Goal: Task Accomplishment & Management: Complete application form

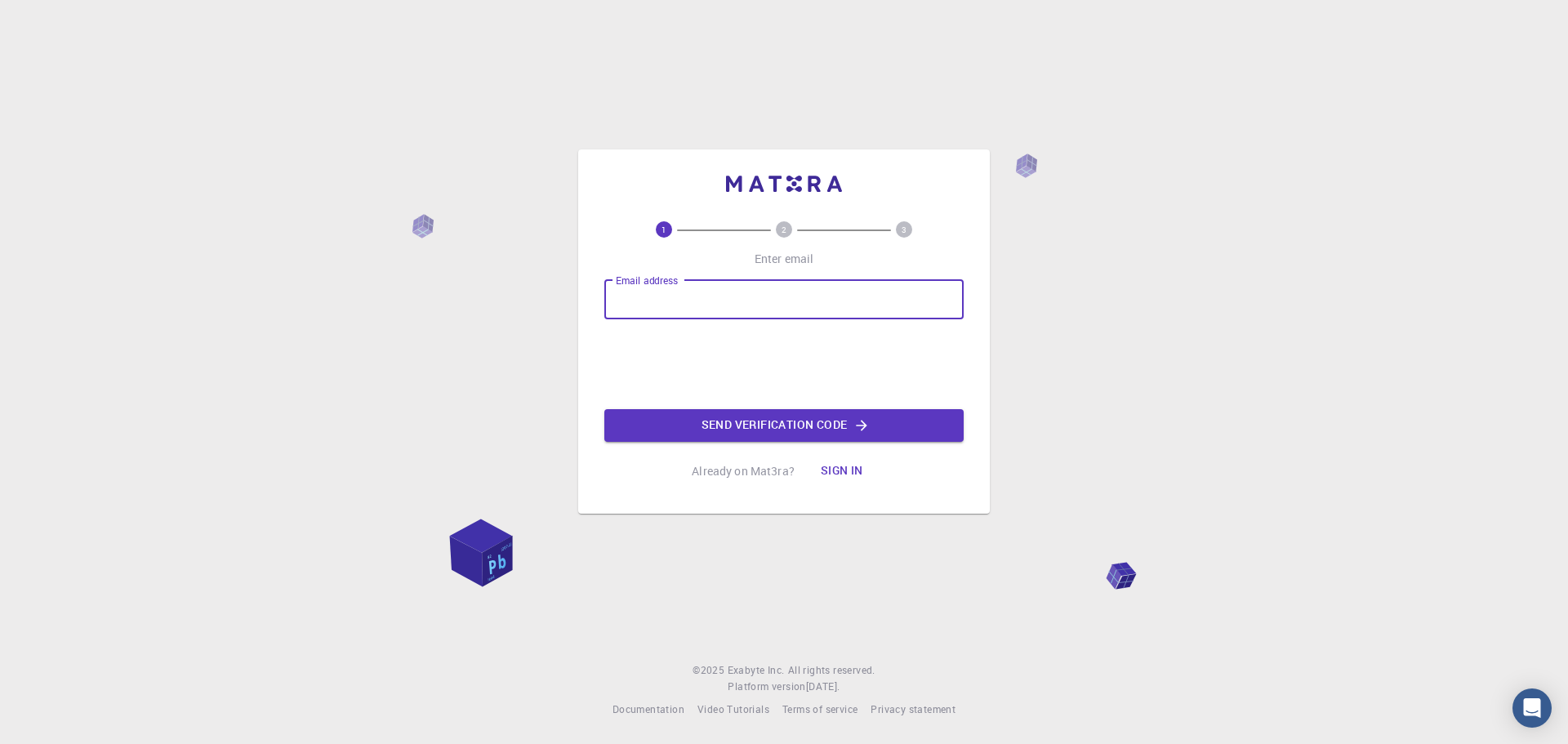
type input "[EMAIL_ADDRESS][DOMAIN_NAME]"
click at [752, 439] on div "1 2 3 Enter email Email address [EMAIL_ADDRESS][DOMAIN_NAME] Email address Send…" at bounding box center [784, 354] width 359 height 266
click at [750, 426] on button "Send verification code" at bounding box center [784, 425] width 359 height 33
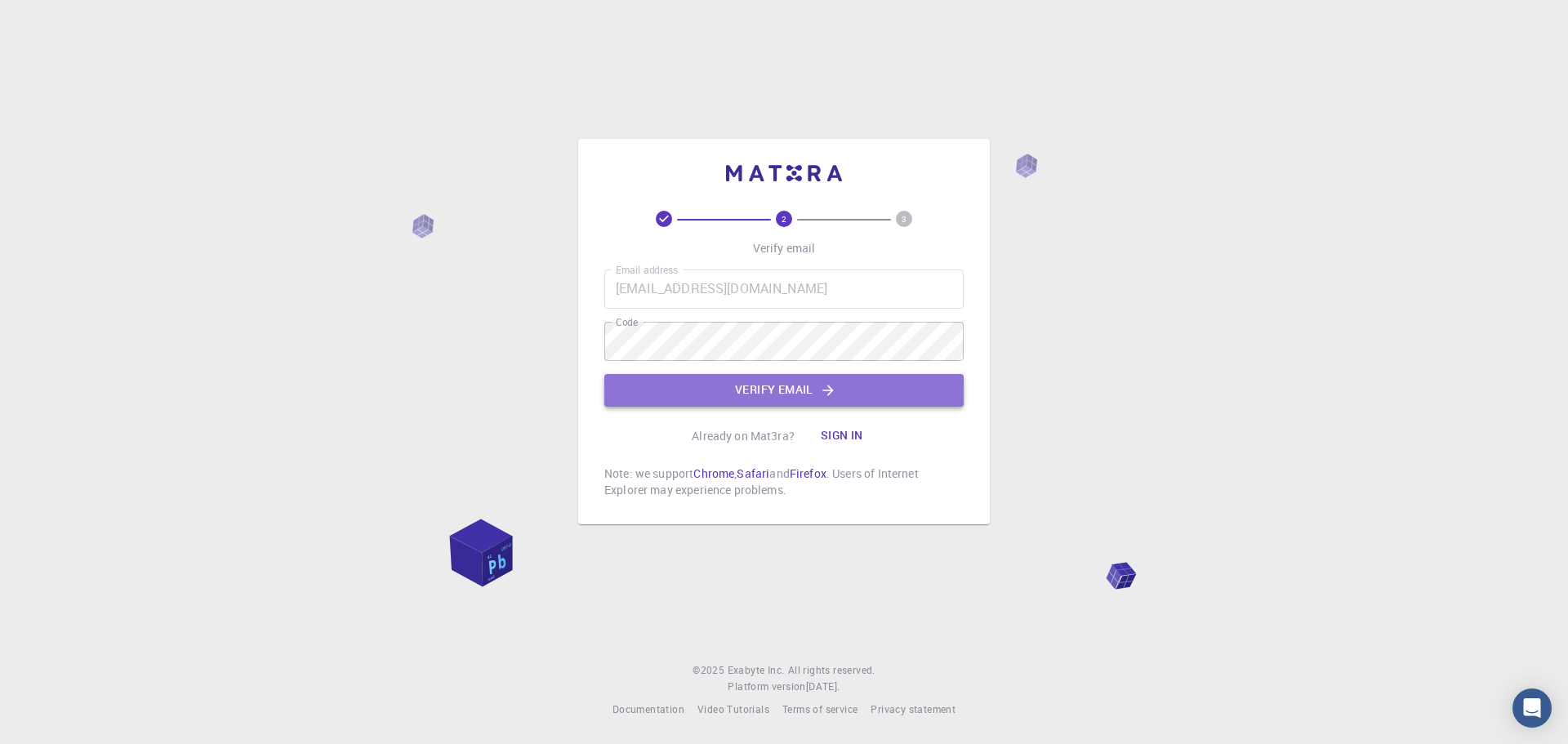
click at [661, 391] on button "Verify email" at bounding box center [784, 390] width 359 height 33
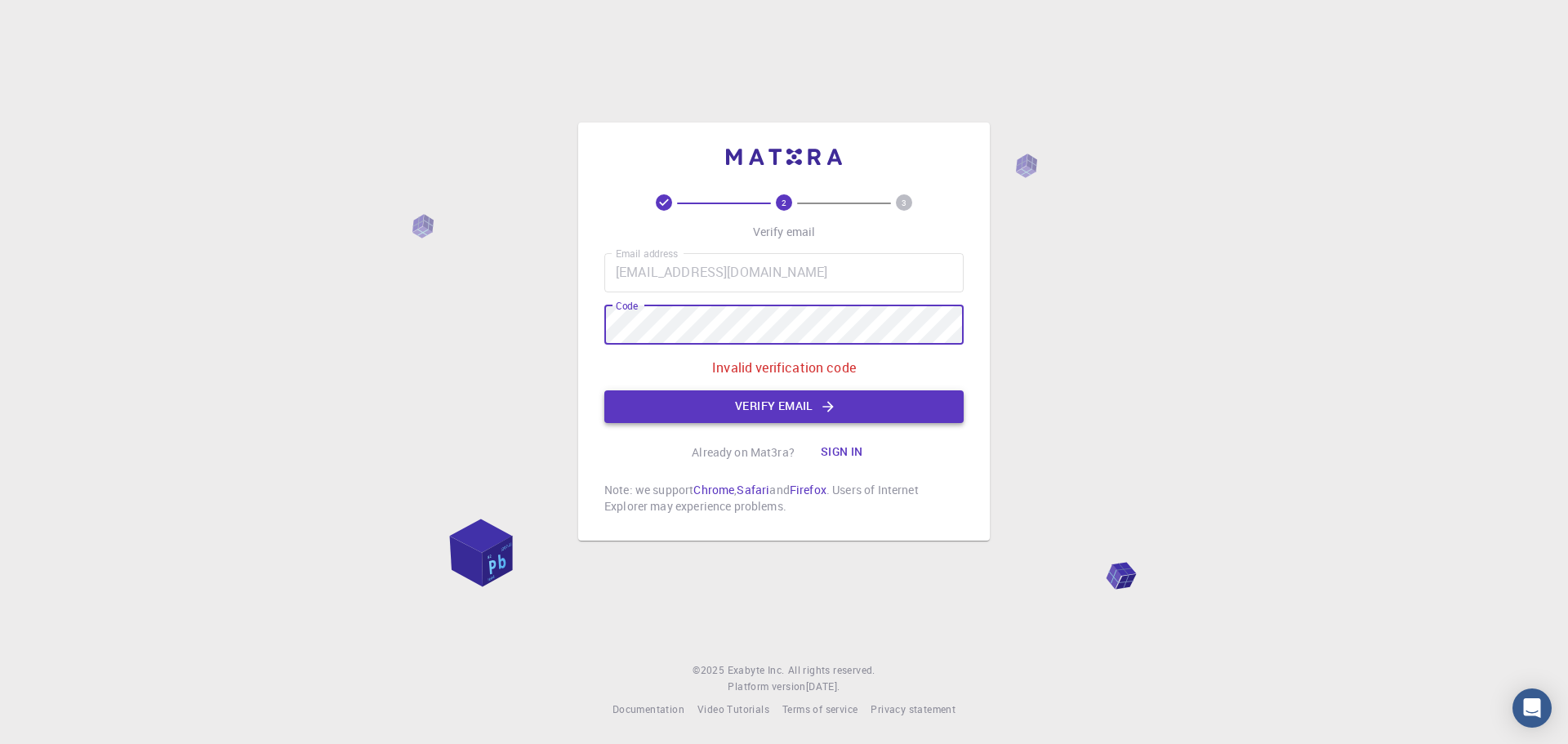
click at [689, 401] on button "Verify email" at bounding box center [784, 406] width 359 height 33
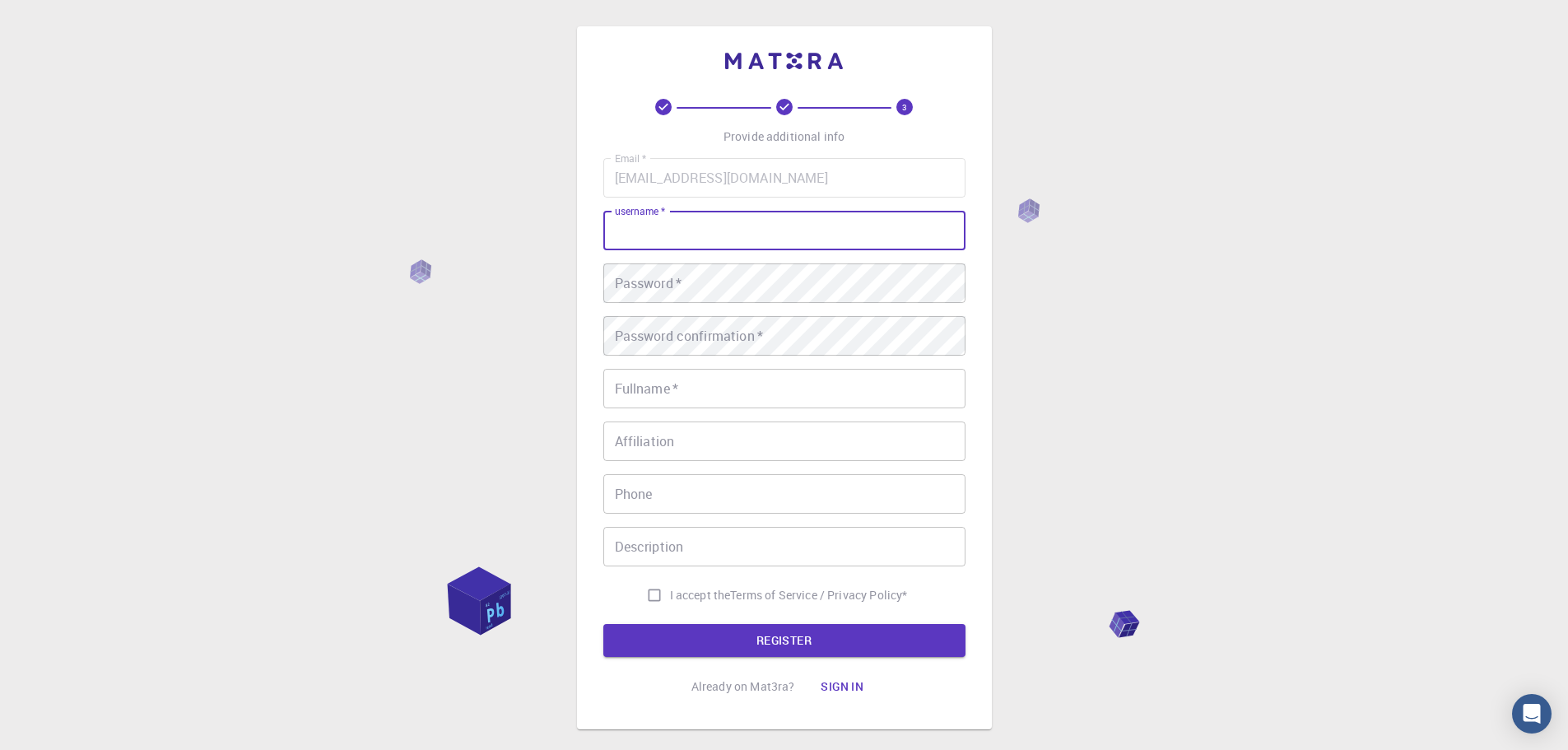
click at [649, 224] on input "username   *" at bounding box center [784, 230] width 362 height 40
type input "[PERSON_NAME]"
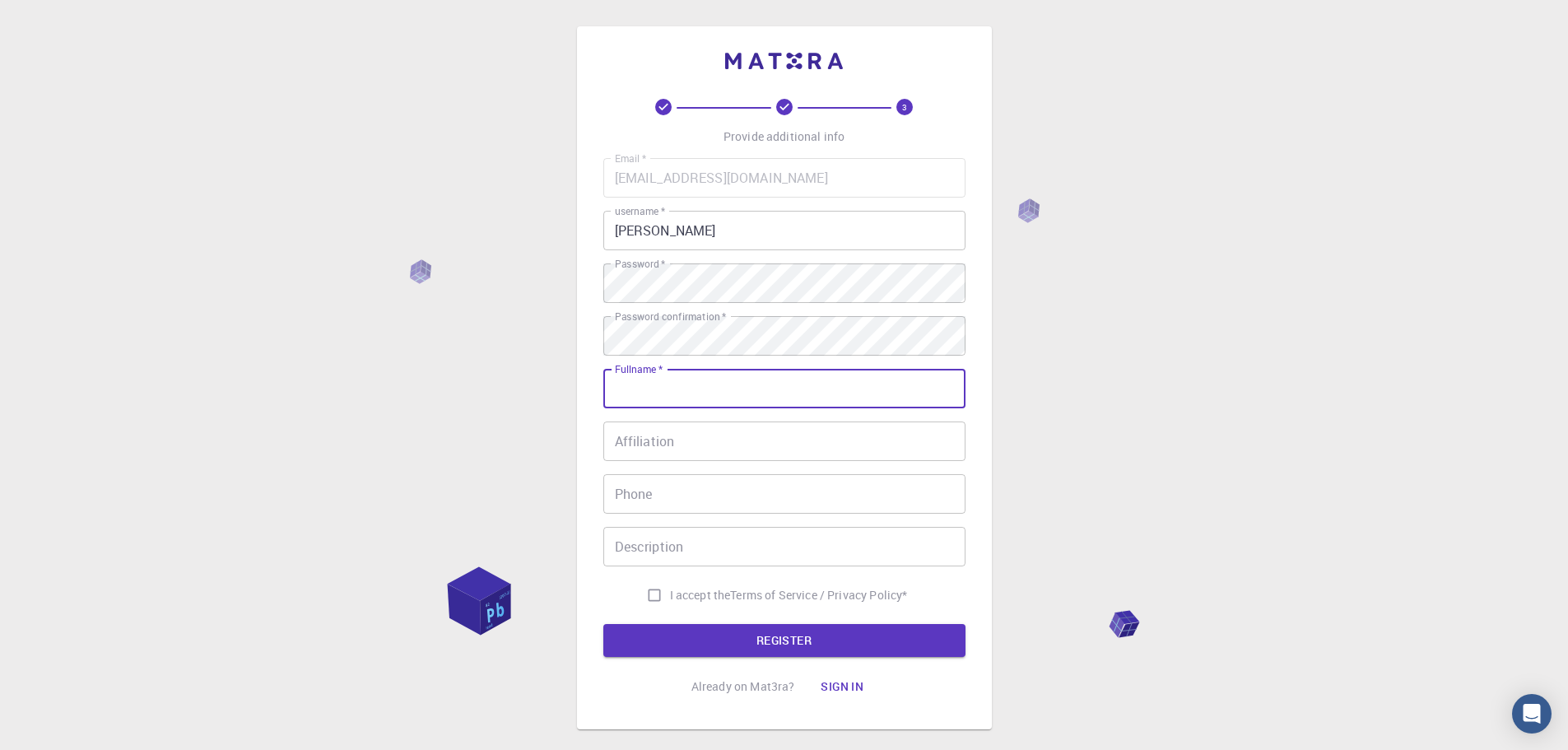
click at [682, 388] on input "Fullname   *" at bounding box center [784, 389] width 362 height 40
type input "essaih [PERSON_NAME]"
type input "0629480890"
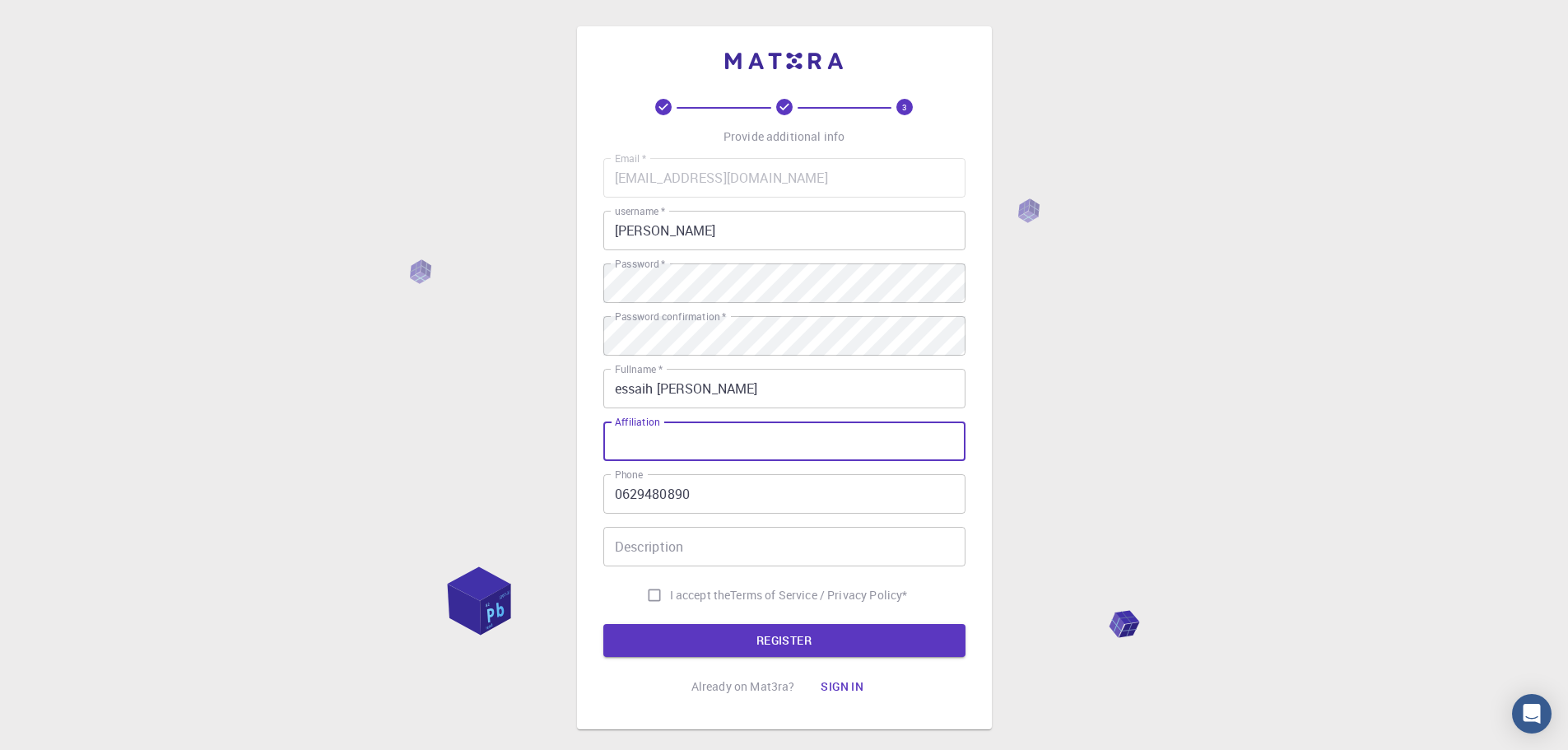
click at [677, 438] on input "Affiliation" at bounding box center [784, 441] width 362 height 40
click at [663, 590] on input "I accept the Terms of Service / Privacy Policy *" at bounding box center [654, 595] width 31 height 31
checkbox input "true"
click at [683, 629] on button "REGISTER" at bounding box center [784, 640] width 362 height 33
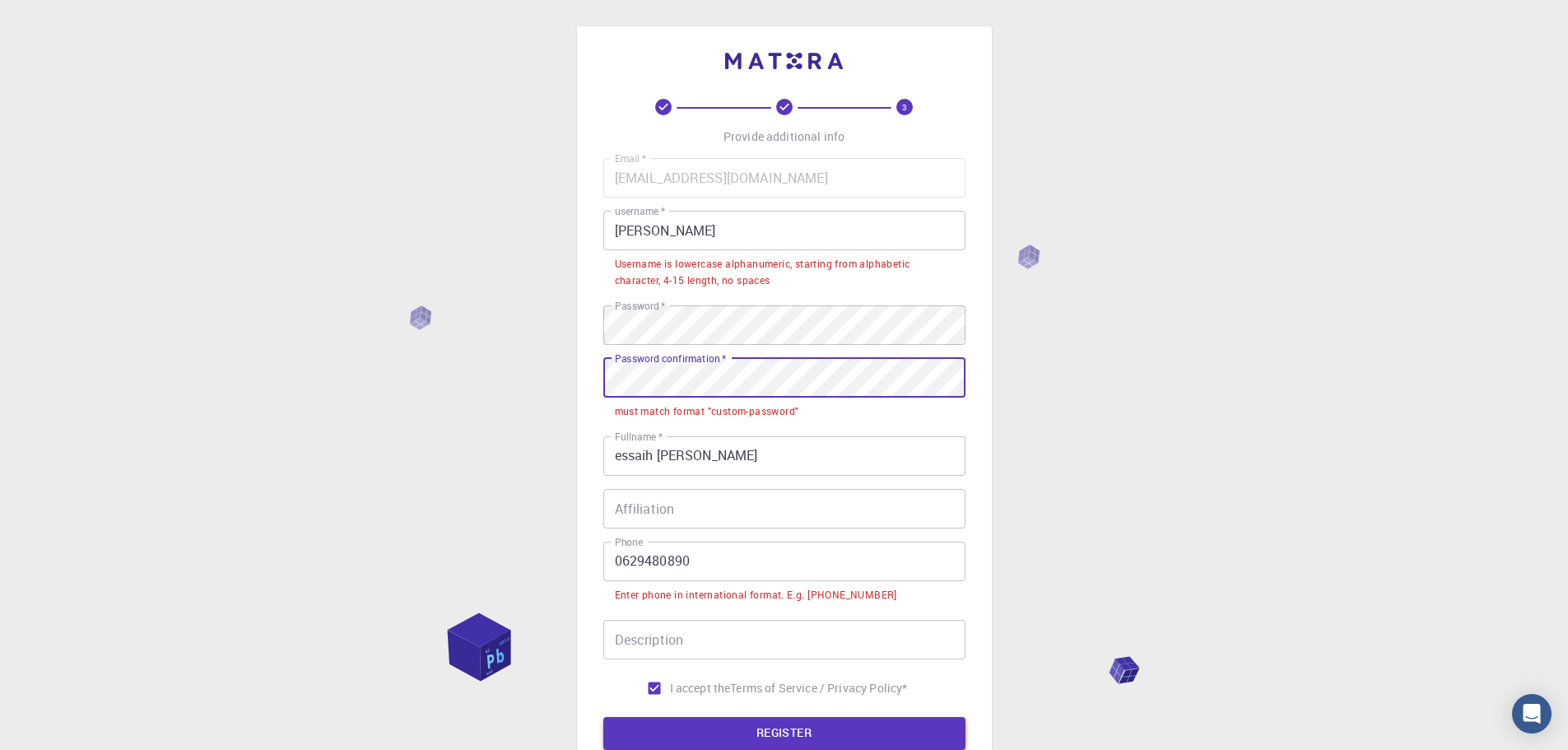
click at [716, 730] on button "REGISTER" at bounding box center [784, 733] width 362 height 33
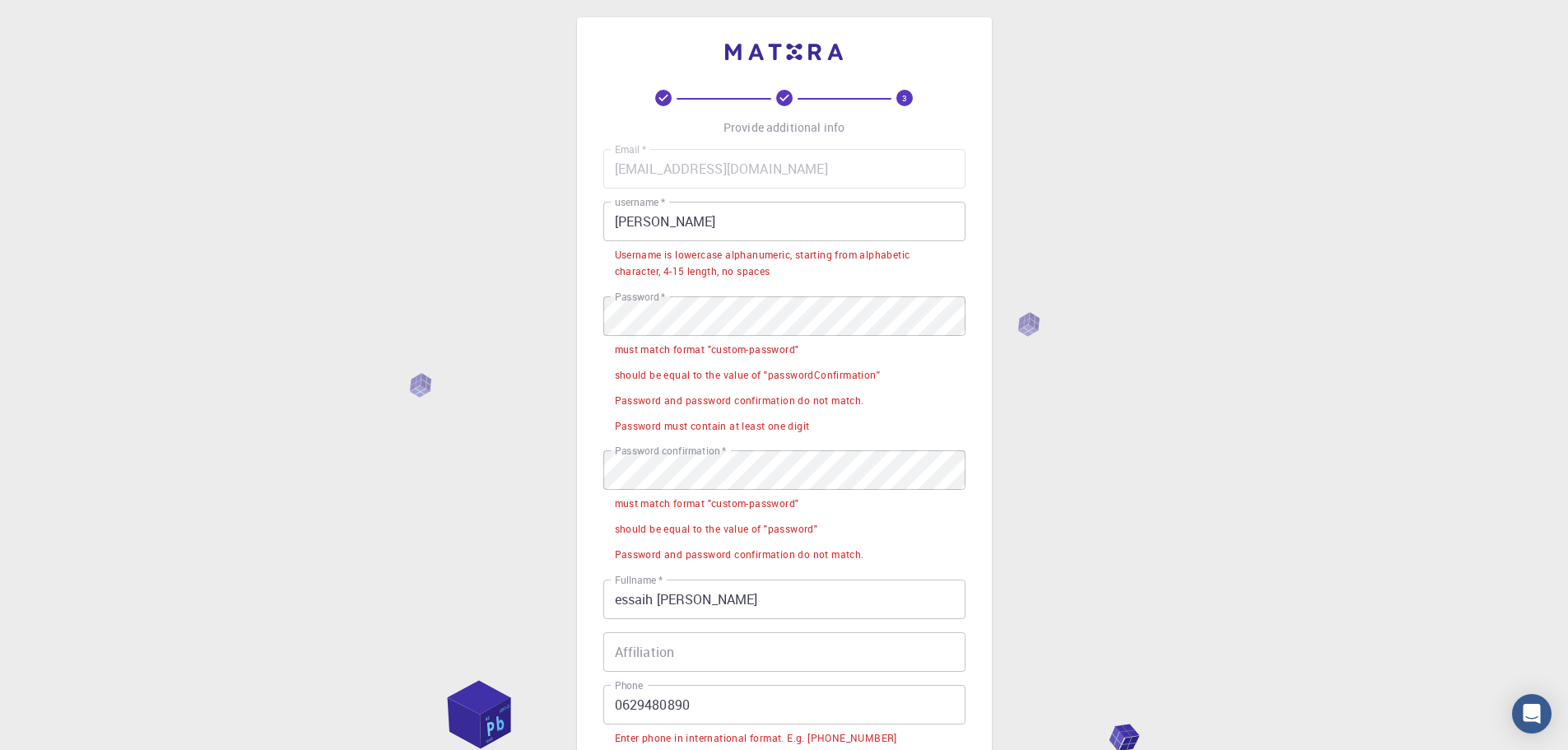
scroll to position [4, 0]
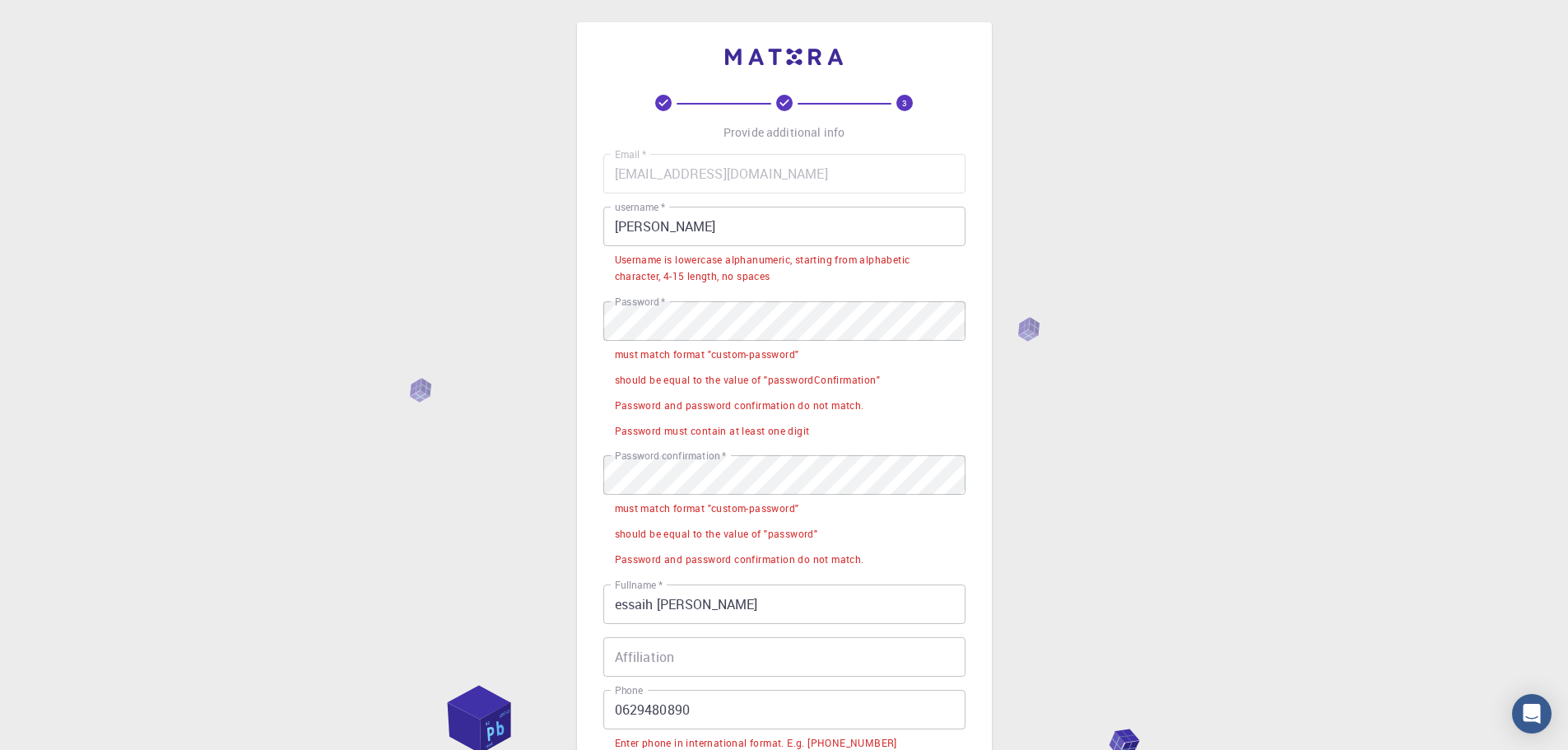
click at [744, 233] on input "adam" at bounding box center [784, 227] width 362 height 40
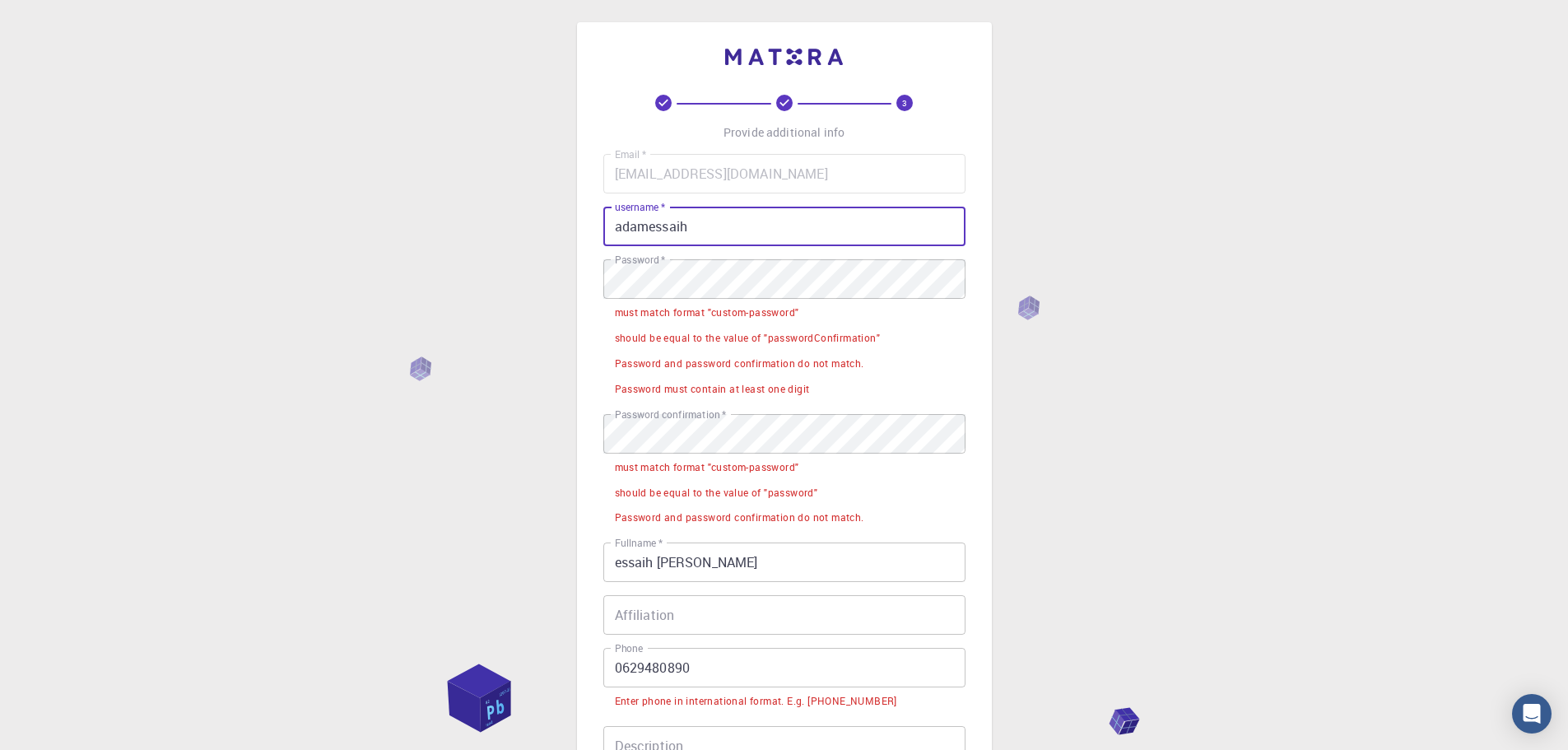
type input "adamessaih"
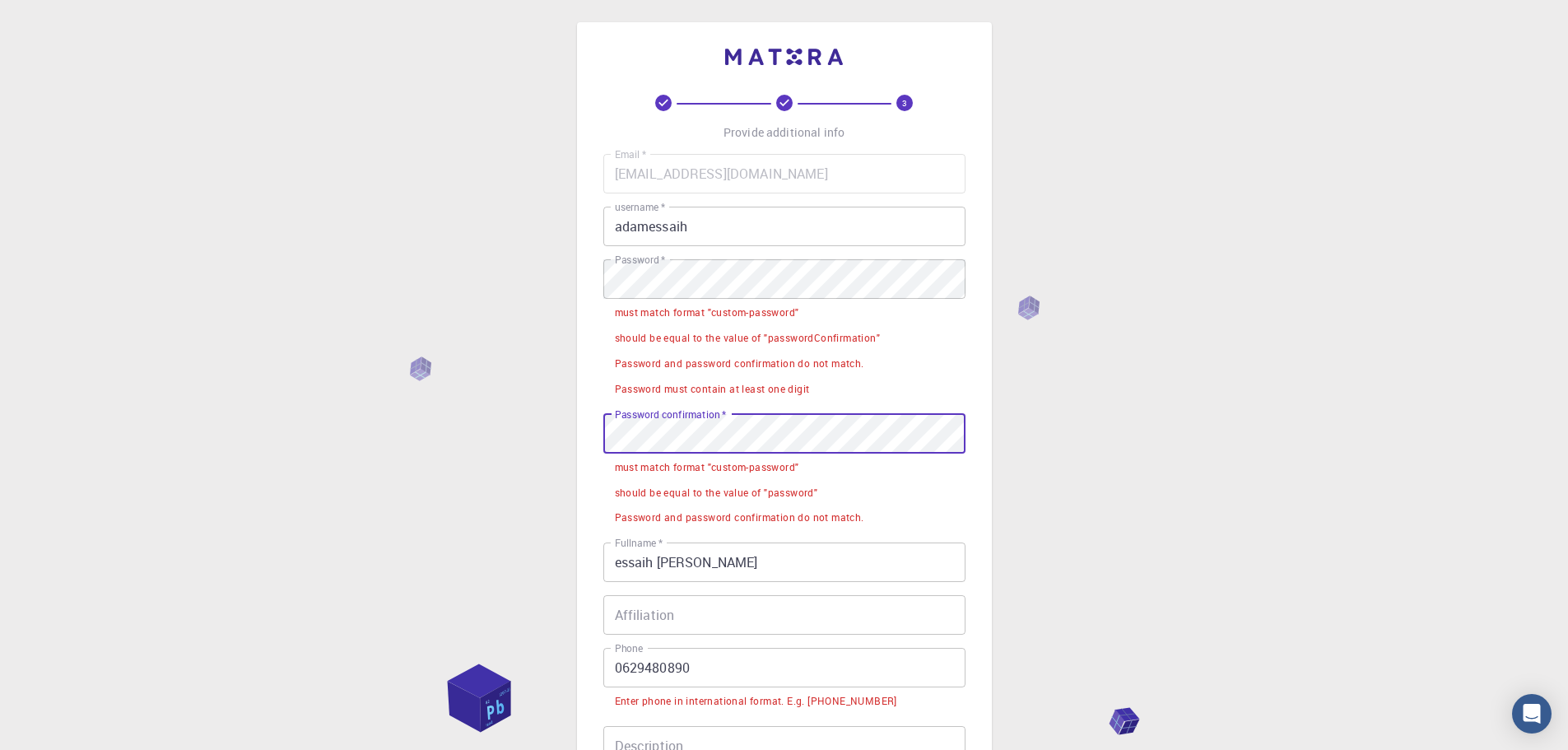
click at [593, 434] on div "3 Provide additional info Email   * adamessaih255@gmail.com Email   * username …" at bounding box center [785, 475] width 415 height 906
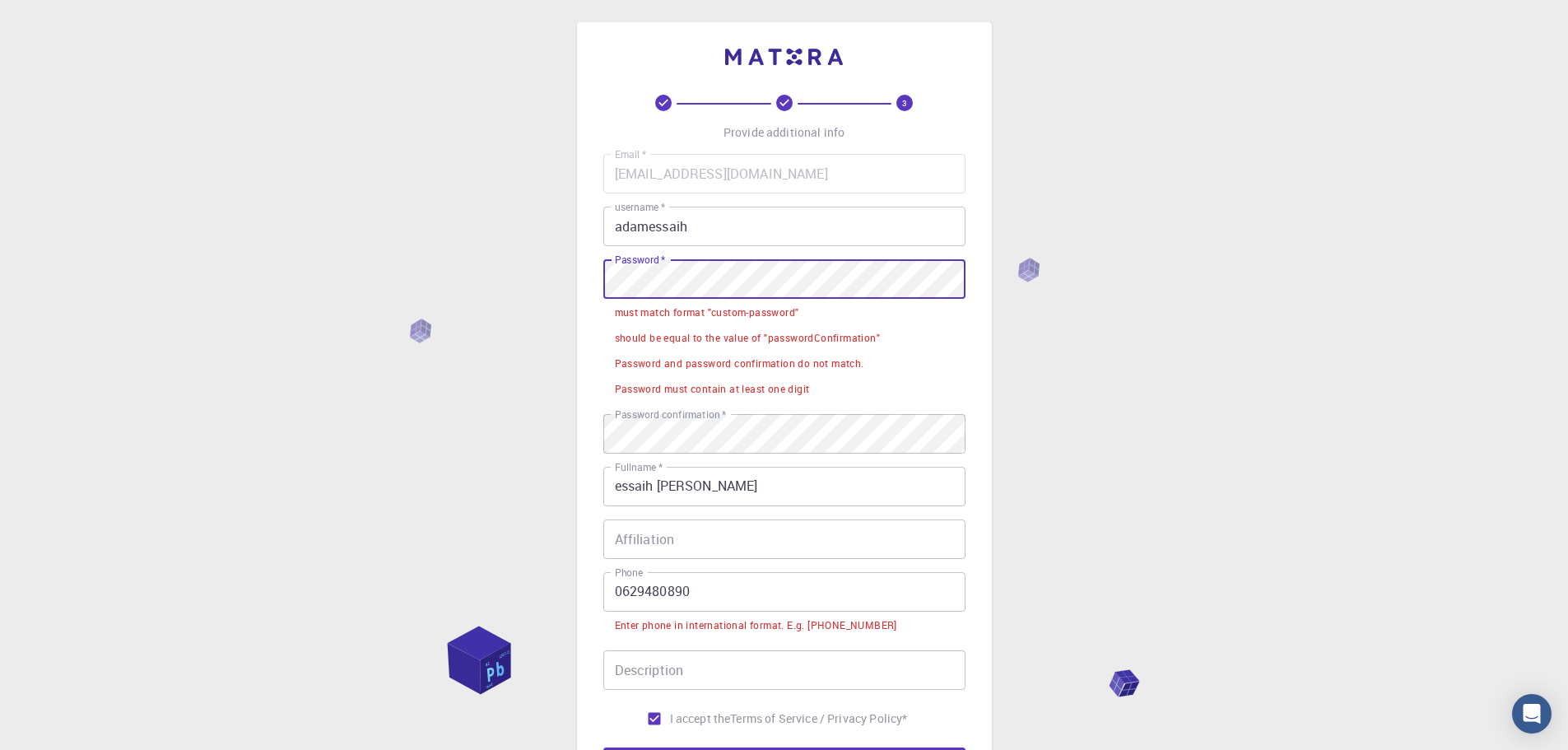
click at [509, 271] on div "3 Provide additional info Email   * adamessaih255@gmail.com Email   * username …" at bounding box center [784, 478] width 1568 height 964
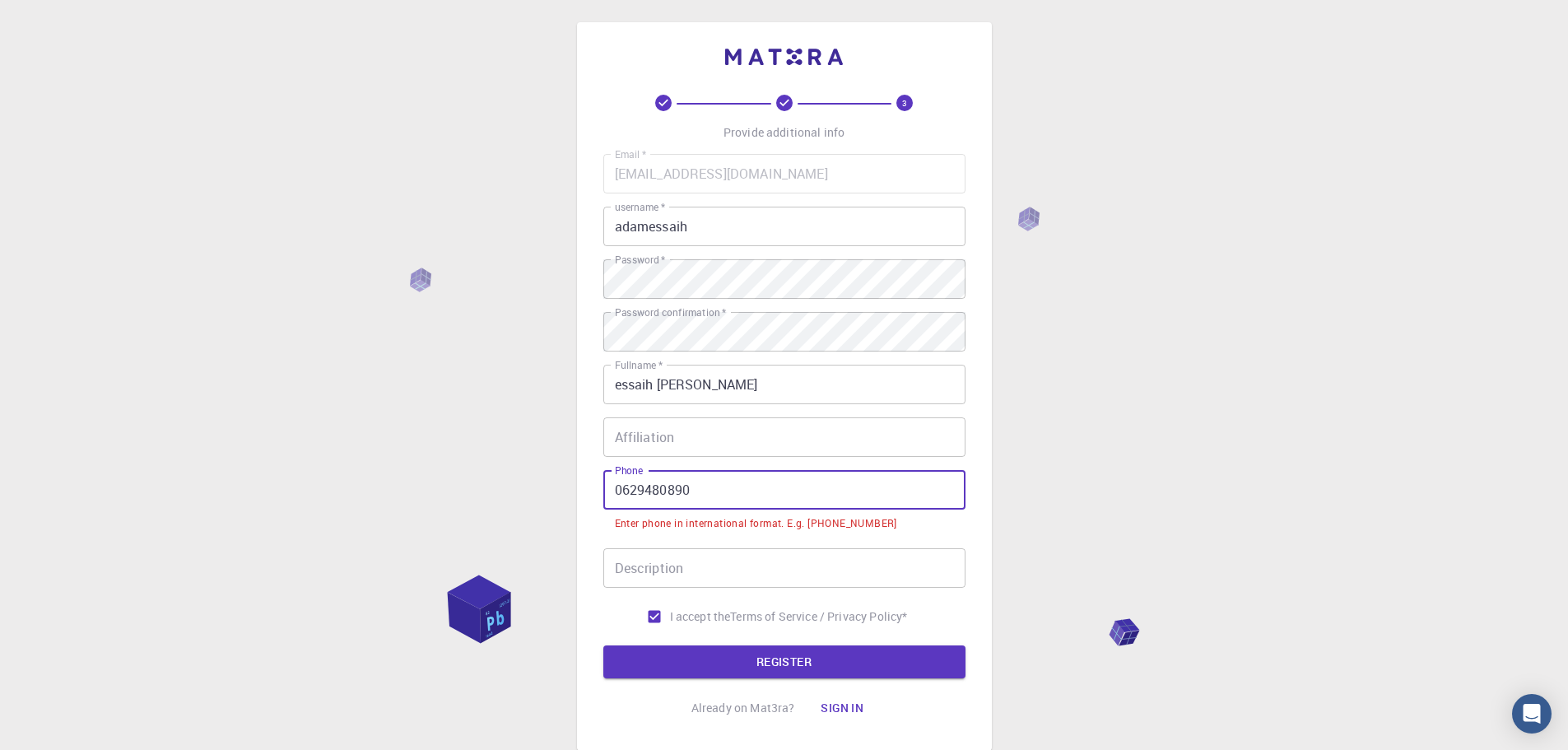
drag, startPoint x: 618, startPoint y: 494, endPoint x: 604, endPoint y: 495, distance: 14.0
click at [604, 495] on input "0629480890" at bounding box center [784, 490] width 362 height 40
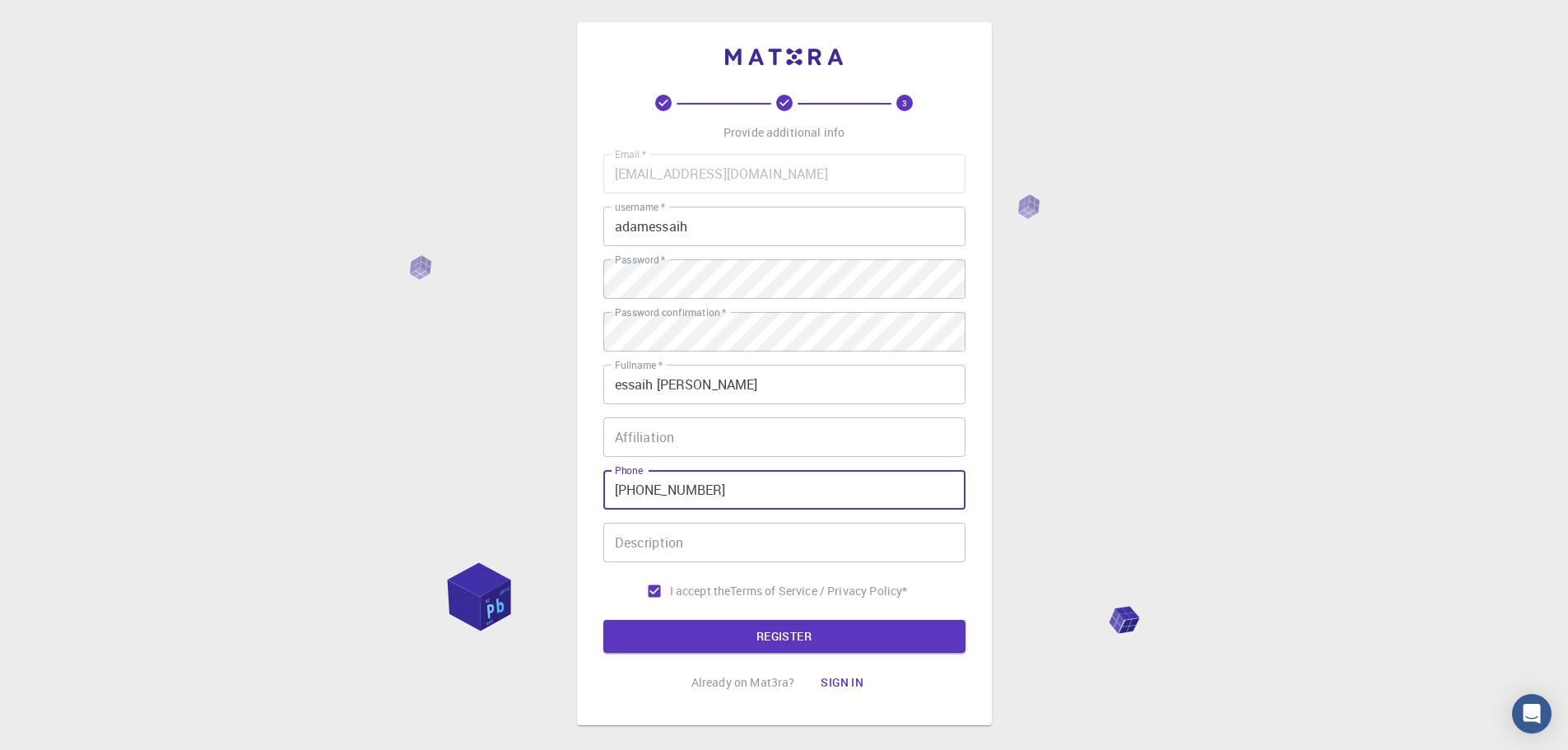
click at [721, 665] on div "3 Provide additional info Email   * adamessaih255@gmail.com Email   * username …" at bounding box center [784, 396] width 362 height 604
click at [720, 648] on button "REGISTER" at bounding box center [784, 636] width 362 height 33
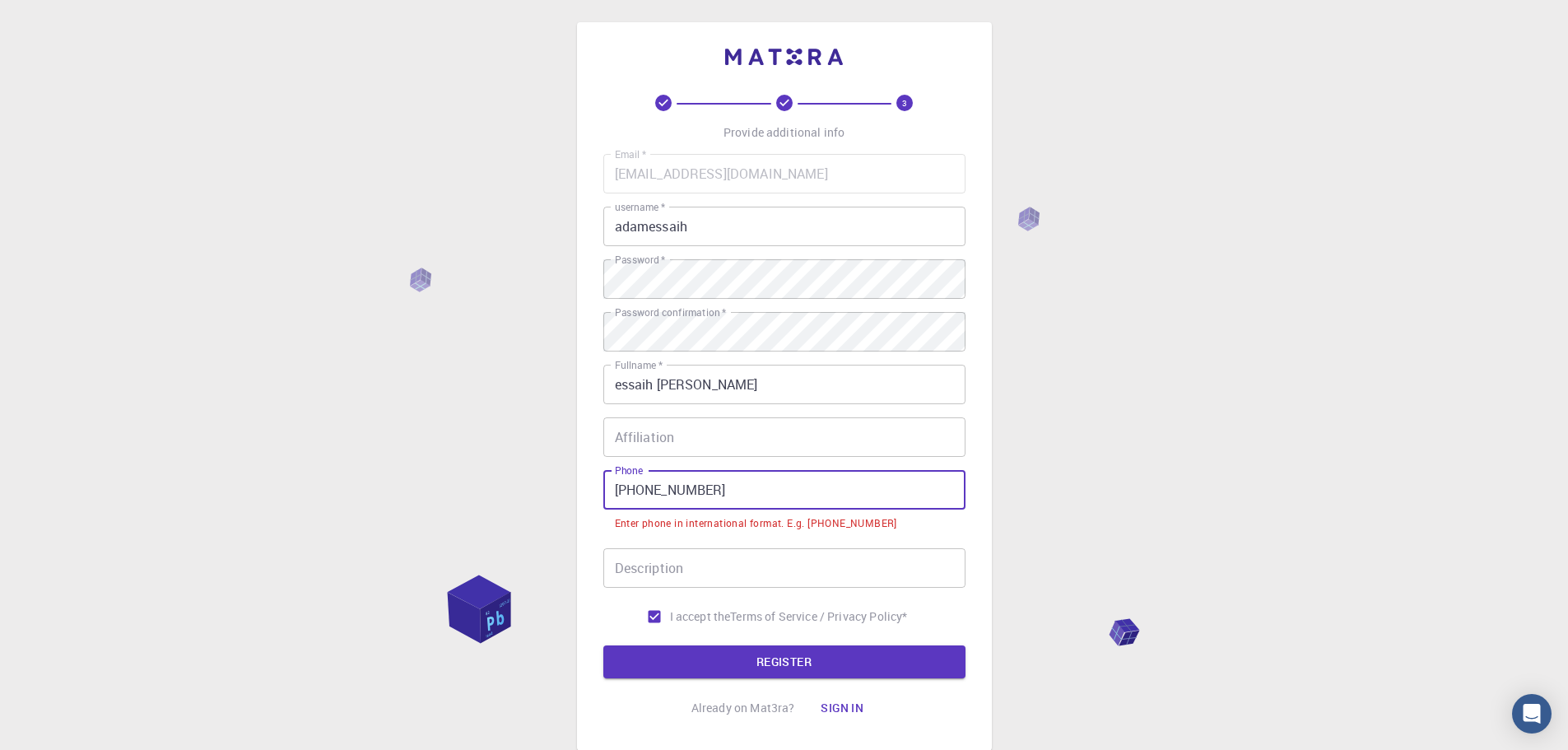
click at [649, 489] on input "+212 629480890" at bounding box center [784, 490] width 362 height 40
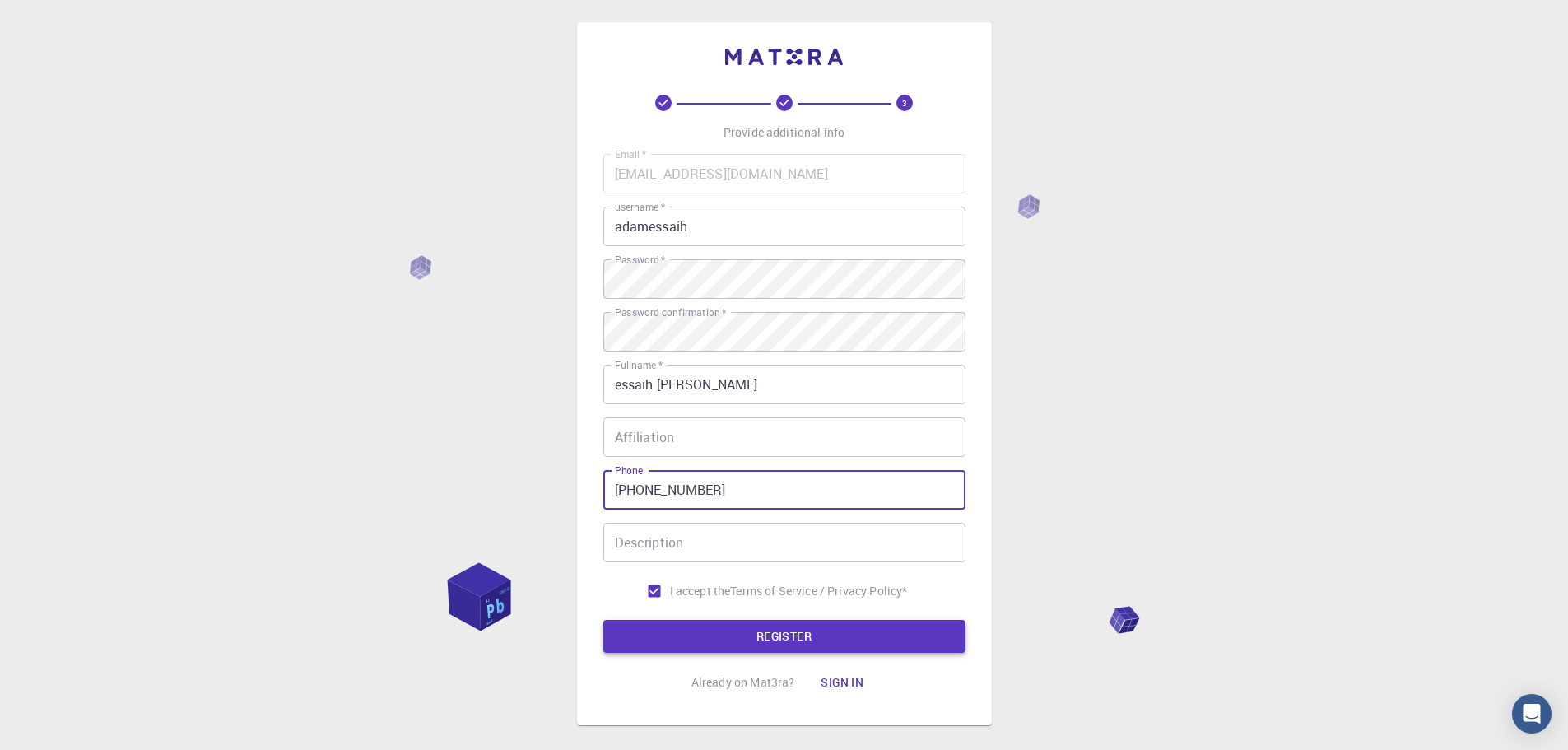
type input "+212629480890"
click at [751, 649] on button "REGISTER" at bounding box center [784, 636] width 362 height 33
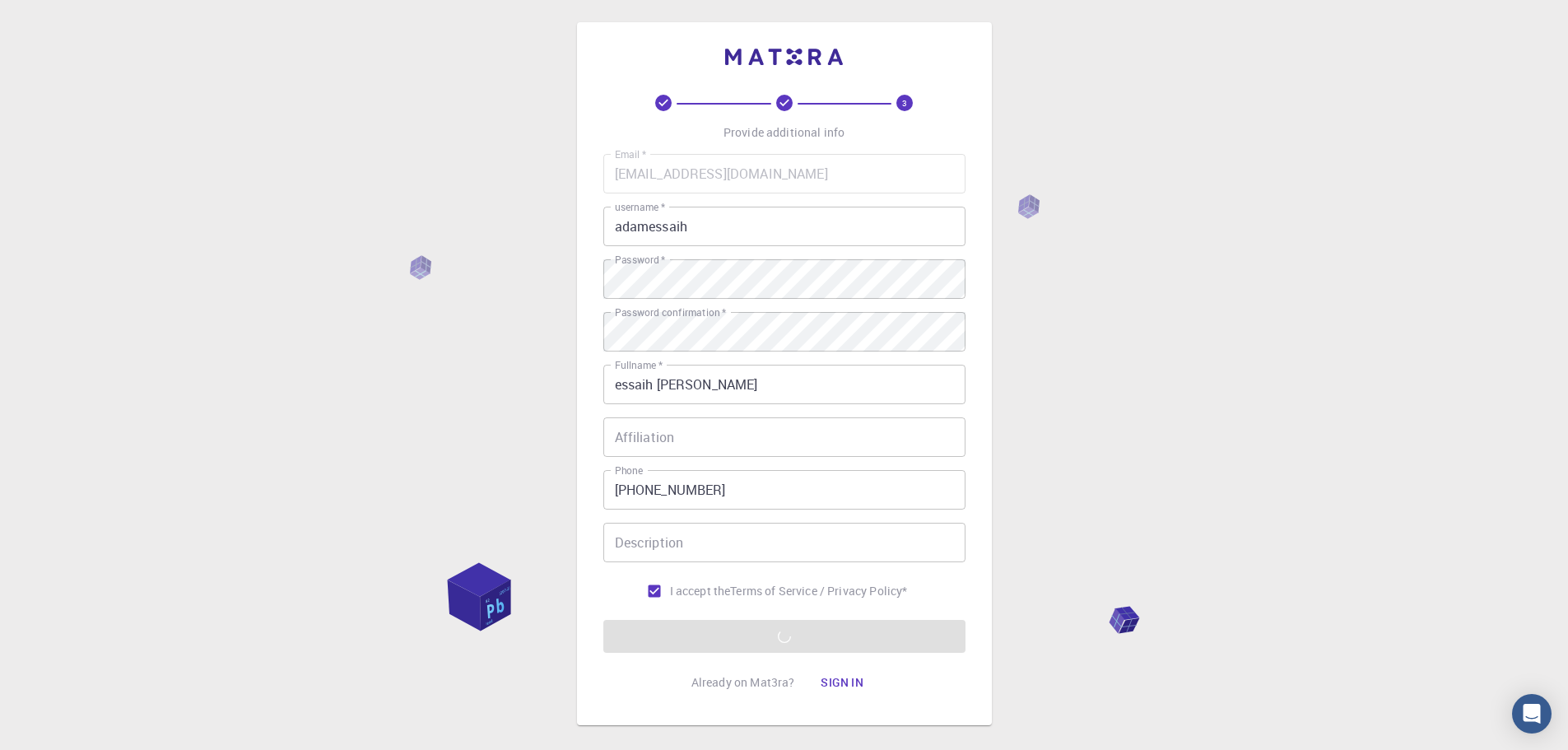
click at [184, 264] on div "3 Provide additional info Email   * adamessaih255@gmail.com Email   * username …" at bounding box center [784, 415] width 1568 height 838
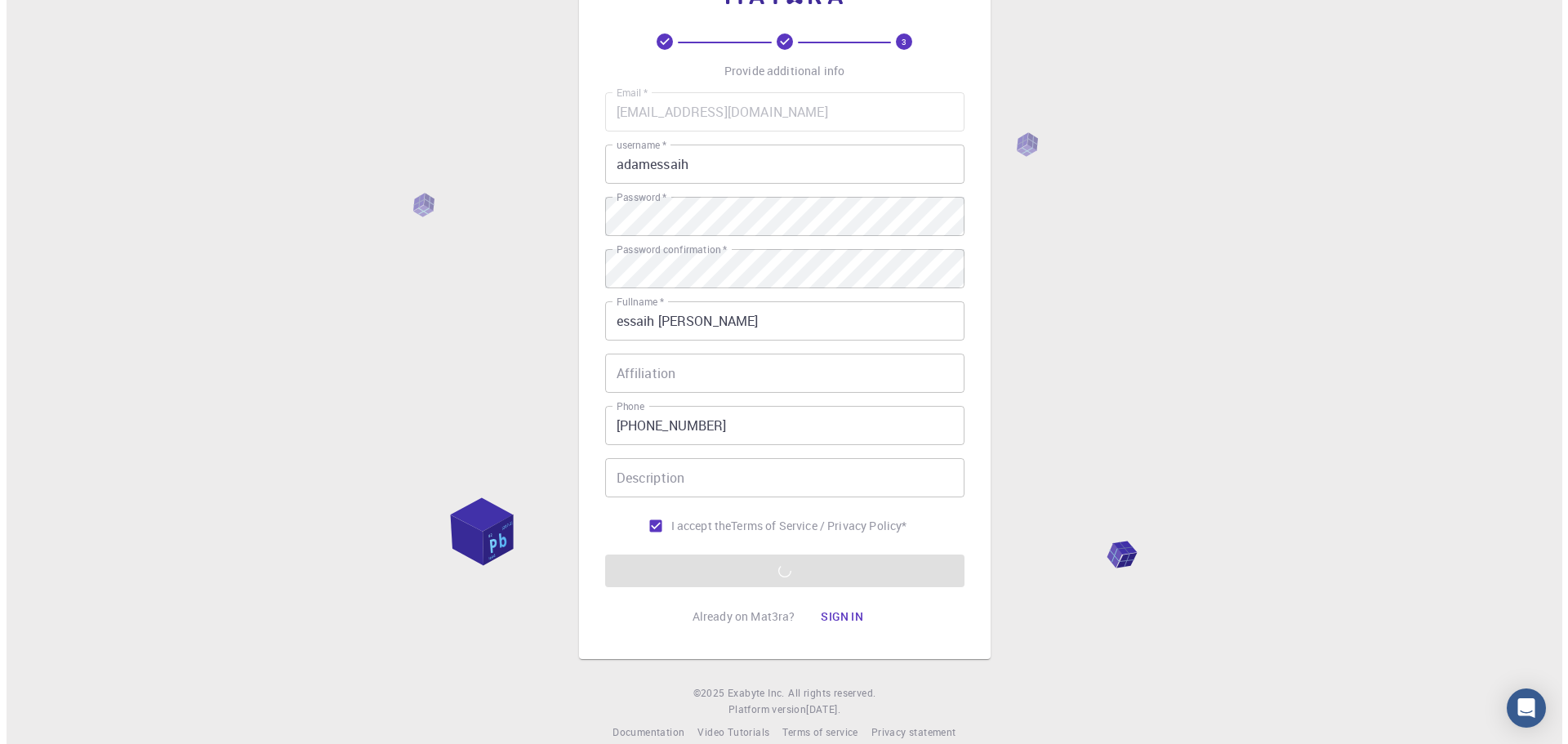
scroll to position [0, 0]
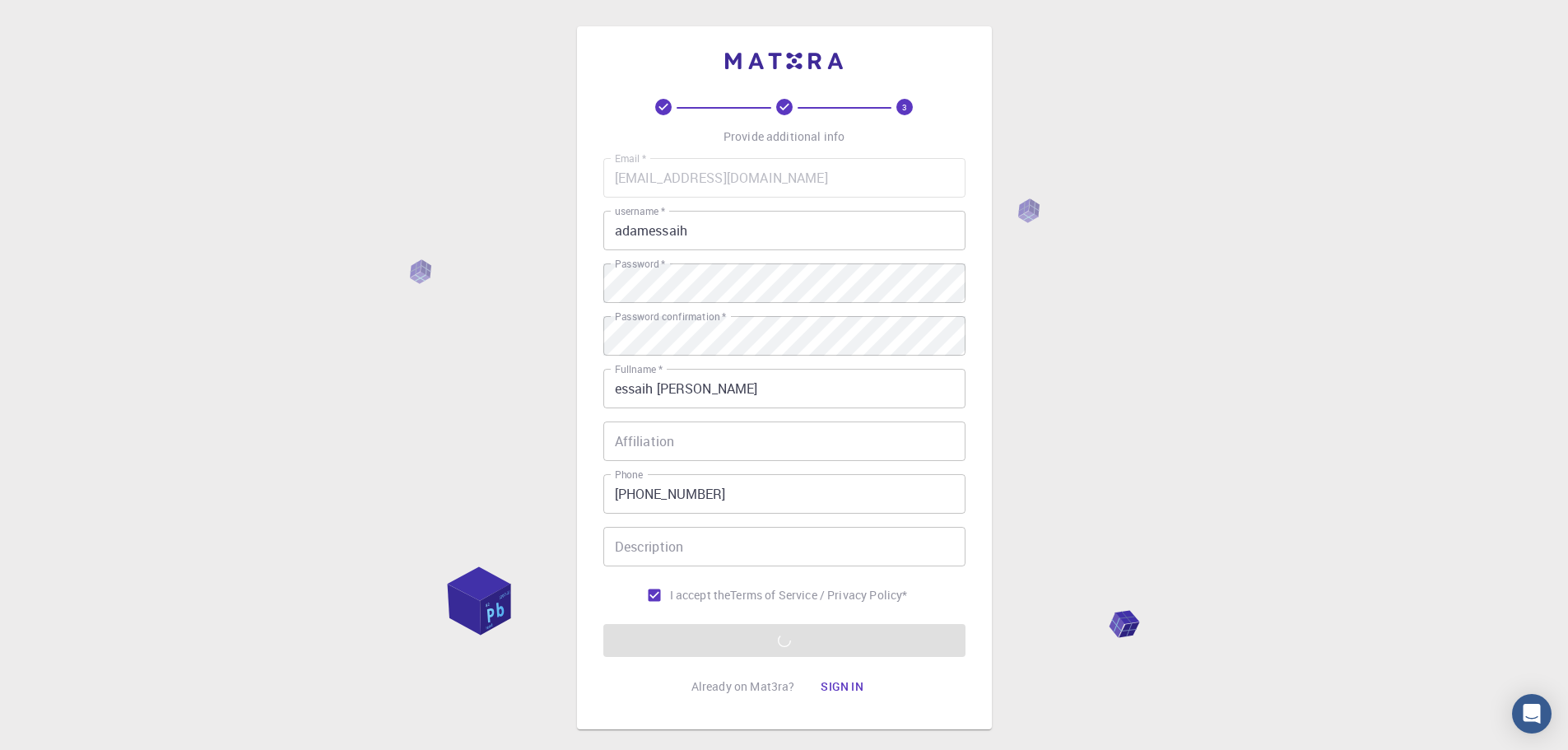
click at [214, 383] on div "3 Provide additional info Email   * adamessaih255@gmail.com Email   * username …" at bounding box center [784, 419] width 1568 height 838
click at [711, 450] on input "Affiliation" at bounding box center [784, 441] width 362 height 40
click at [412, 434] on div "3 Provide additional info Email   * adamessaih255@gmail.com Email   * username …" at bounding box center [784, 419] width 1568 height 838
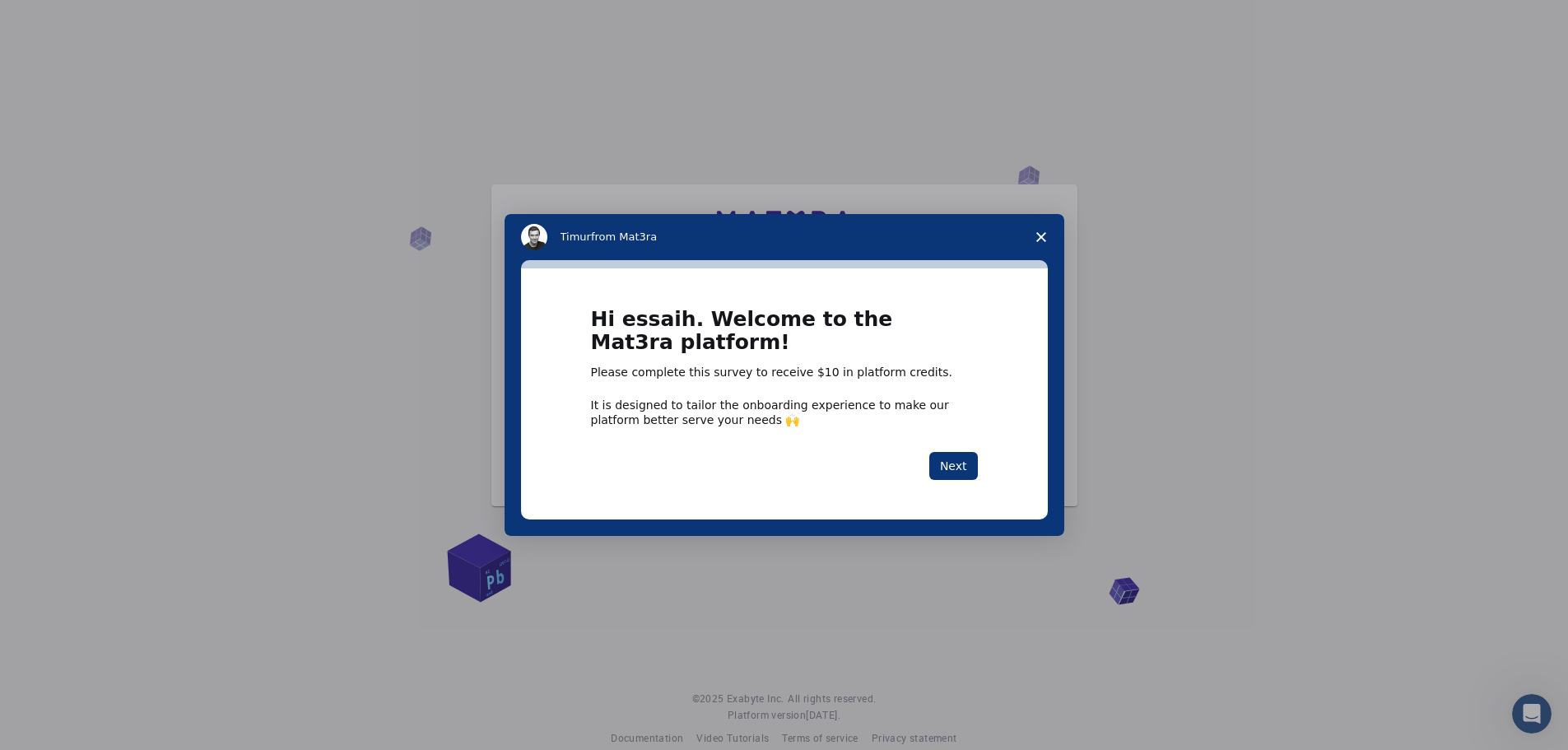
click at [1036, 234] on icon "Close survey" at bounding box center [1041, 237] width 9 height 9
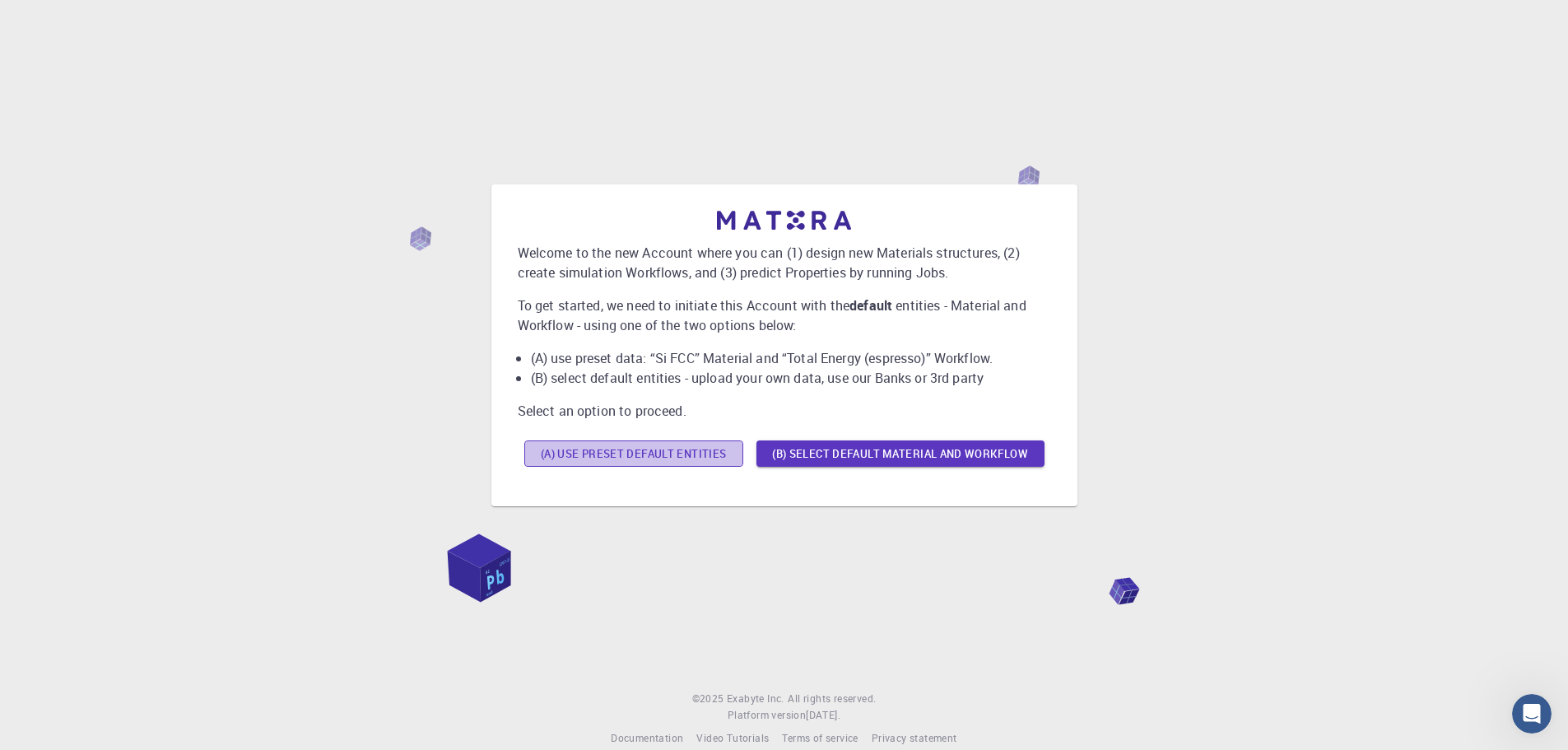
click at [584, 457] on button "(A) Use preset default entities" at bounding box center [633, 453] width 219 height 27
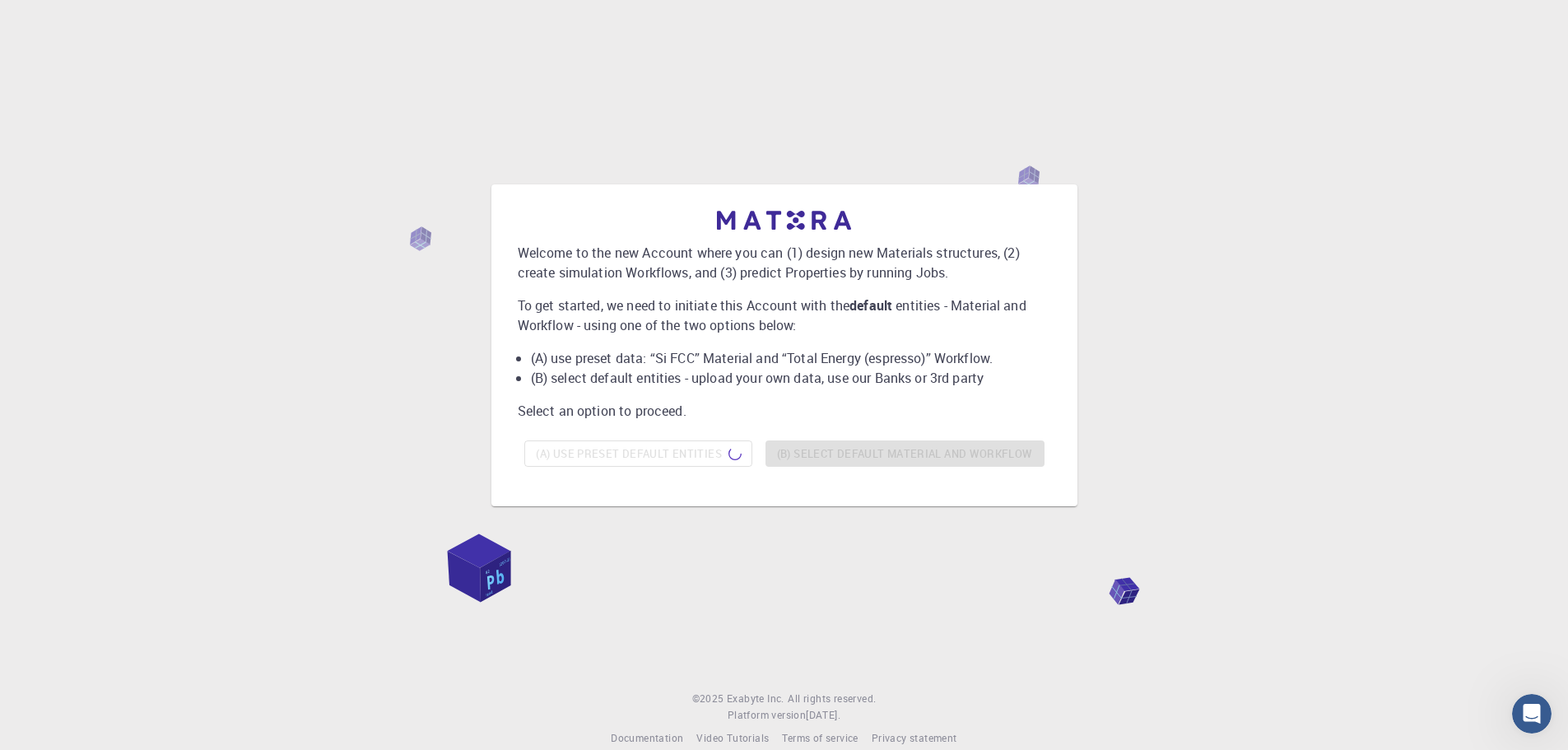
click at [949, 599] on div "Welcome to the new Account where you can (1) design new Materials structures, (…" at bounding box center [784, 345] width 1528 height 598
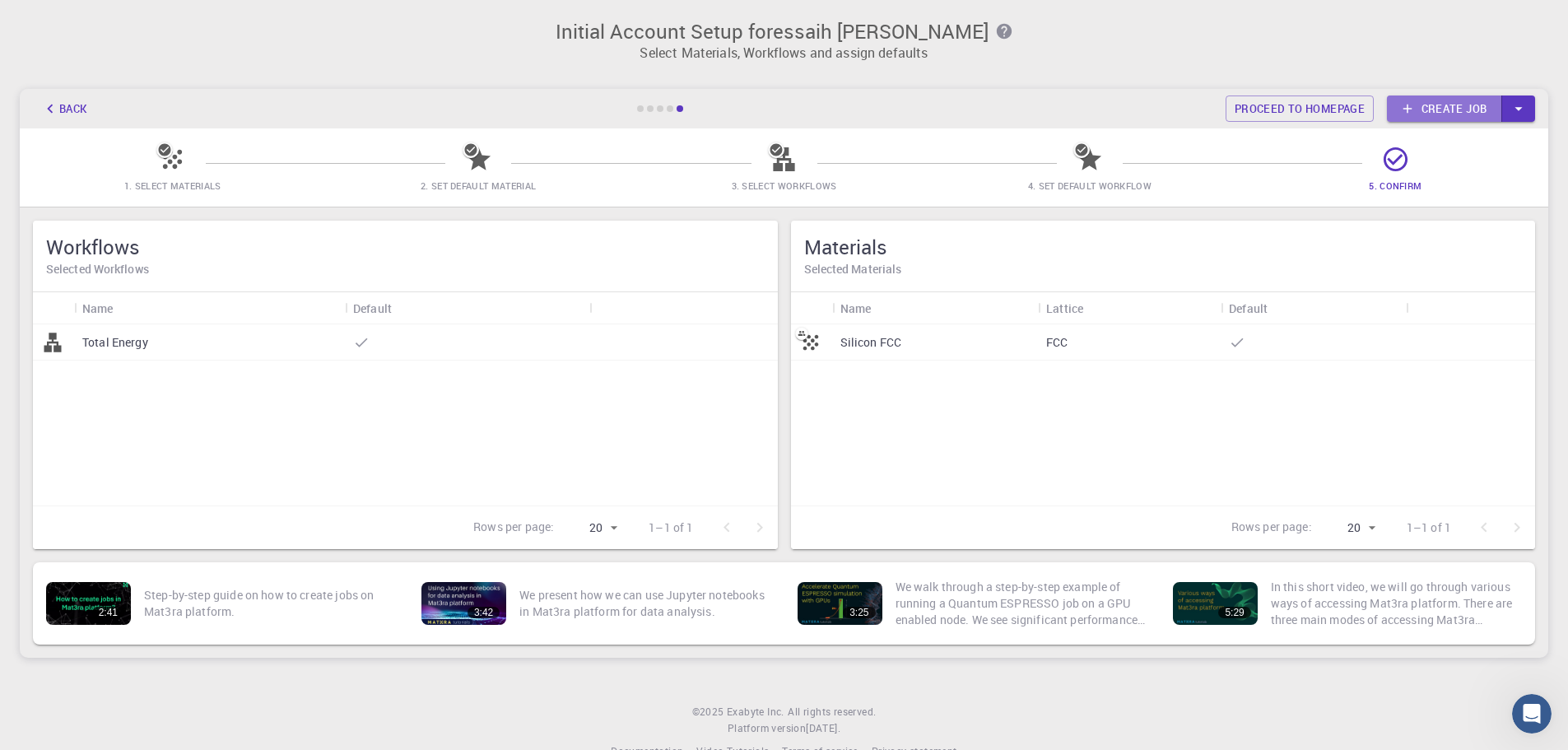
click at [1465, 103] on link "Create job" at bounding box center [1445, 109] width 116 height 27
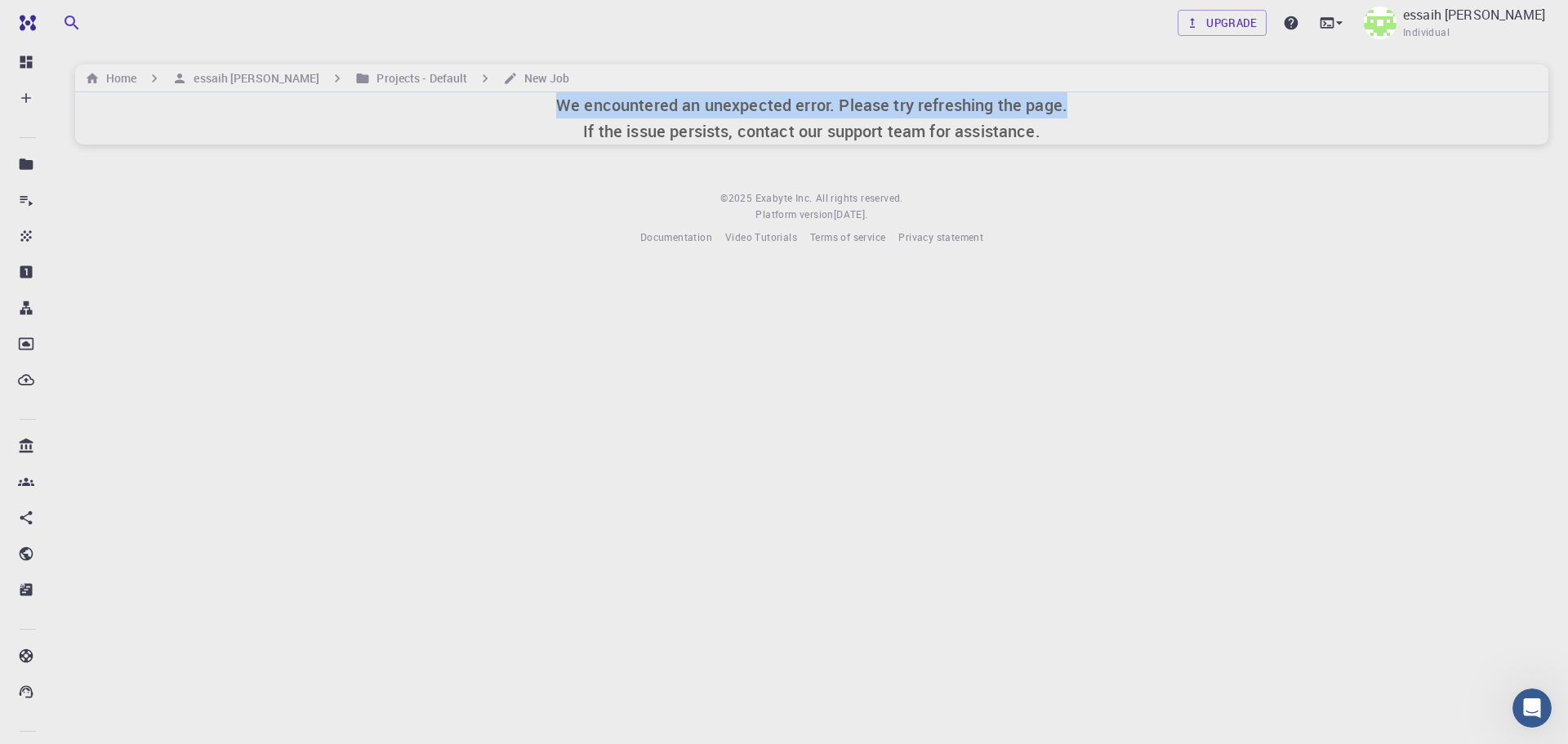
drag, startPoint x: 549, startPoint y: 115, endPoint x: 1095, endPoint y: 108, distance: 546.0
click at [1095, 108] on div "We encountered an unexpected error. Please try refreshing the page. If the issu…" at bounding box center [812, 119] width 1473 height 53
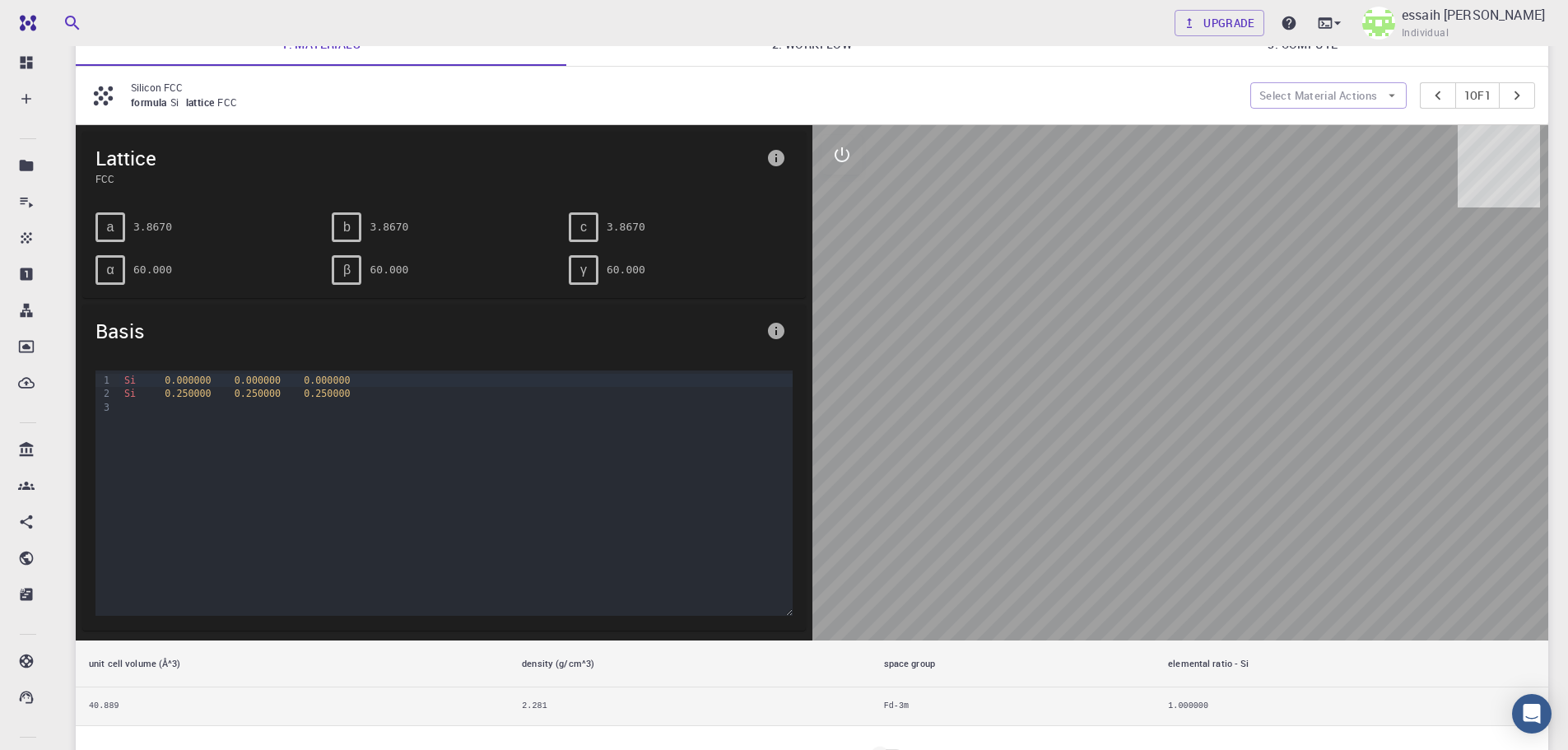
scroll to position [165, 0]
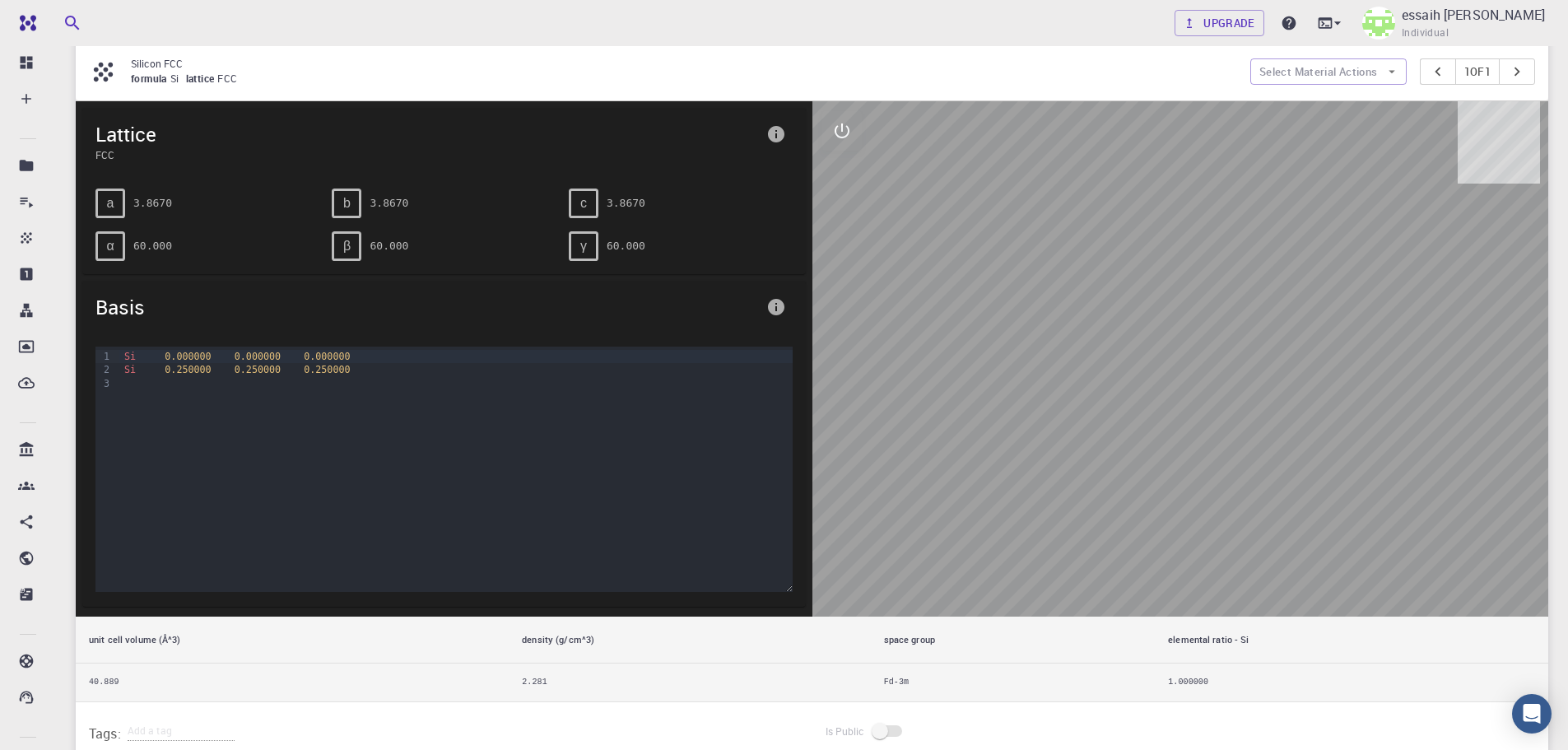
drag, startPoint x: 1226, startPoint y: 452, endPoint x: 1292, endPoint y: 537, distance: 107.6
click at [1139, 455] on div at bounding box center [1180, 358] width 737 height 515
drag, startPoint x: 1313, startPoint y: 568, endPoint x: 1188, endPoint y: 575, distance: 125.2
click at [1187, 575] on div at bounding box center [1180, 358] width 737 height 515
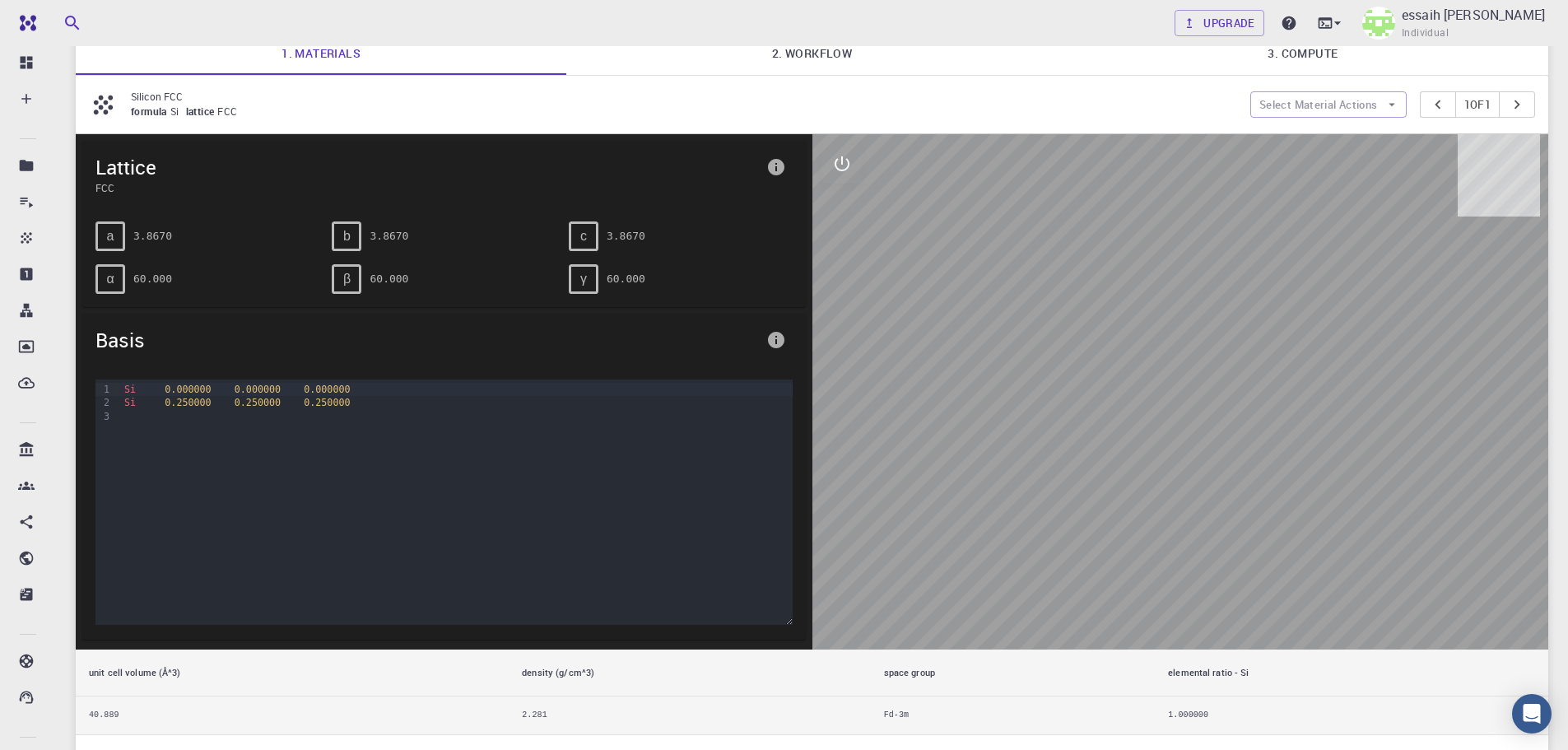
scroll to position [0, 0]
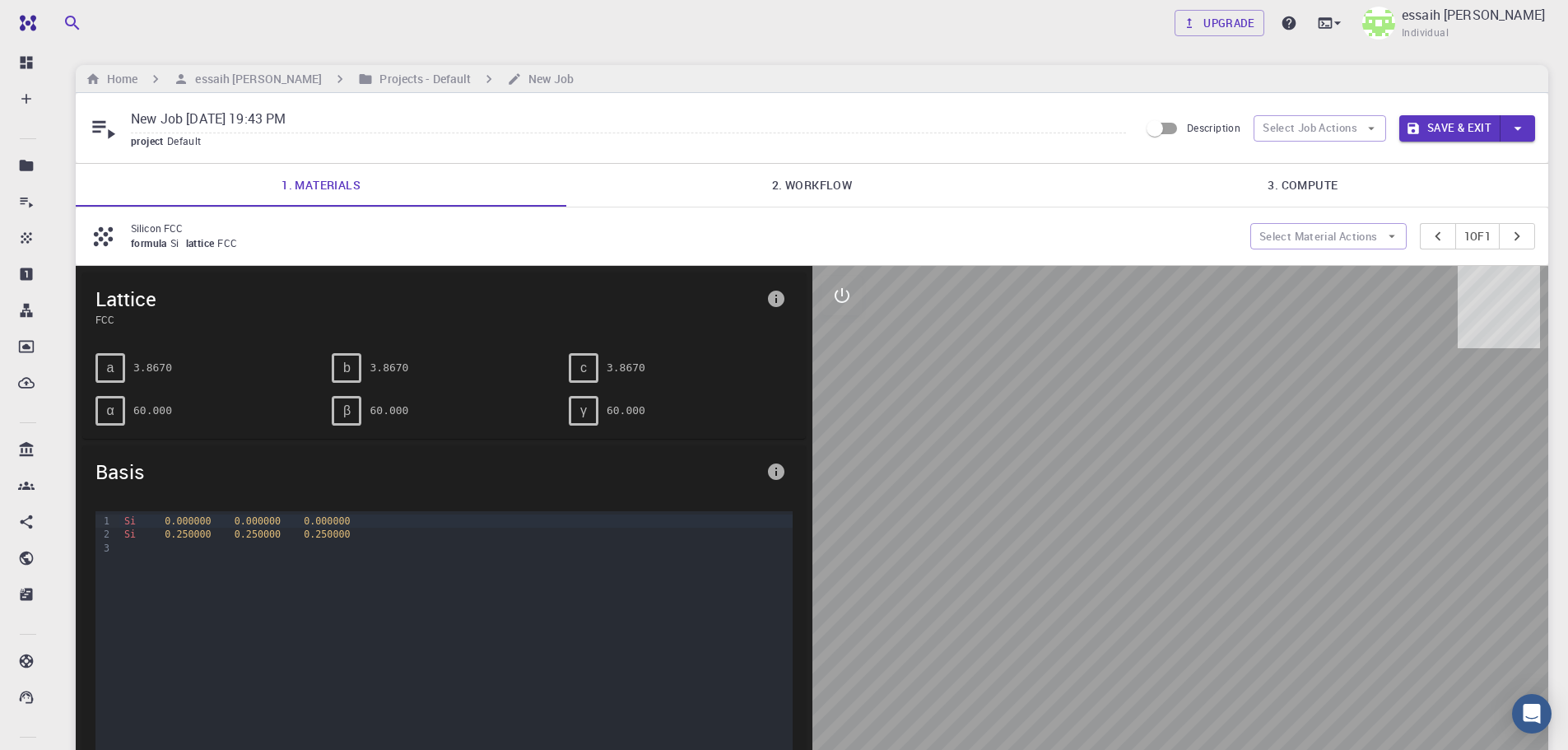
click at [109, 368] on span "a" at bounding box center [111, 368] width 8 height 15
click at [140, 536] on div "Si 0.250000 0.250000 0.250000" at bounding box center [455, 534] width 672 height 13
click at [219, 543] on div at bounding box center [455, 548] width 672 height 13
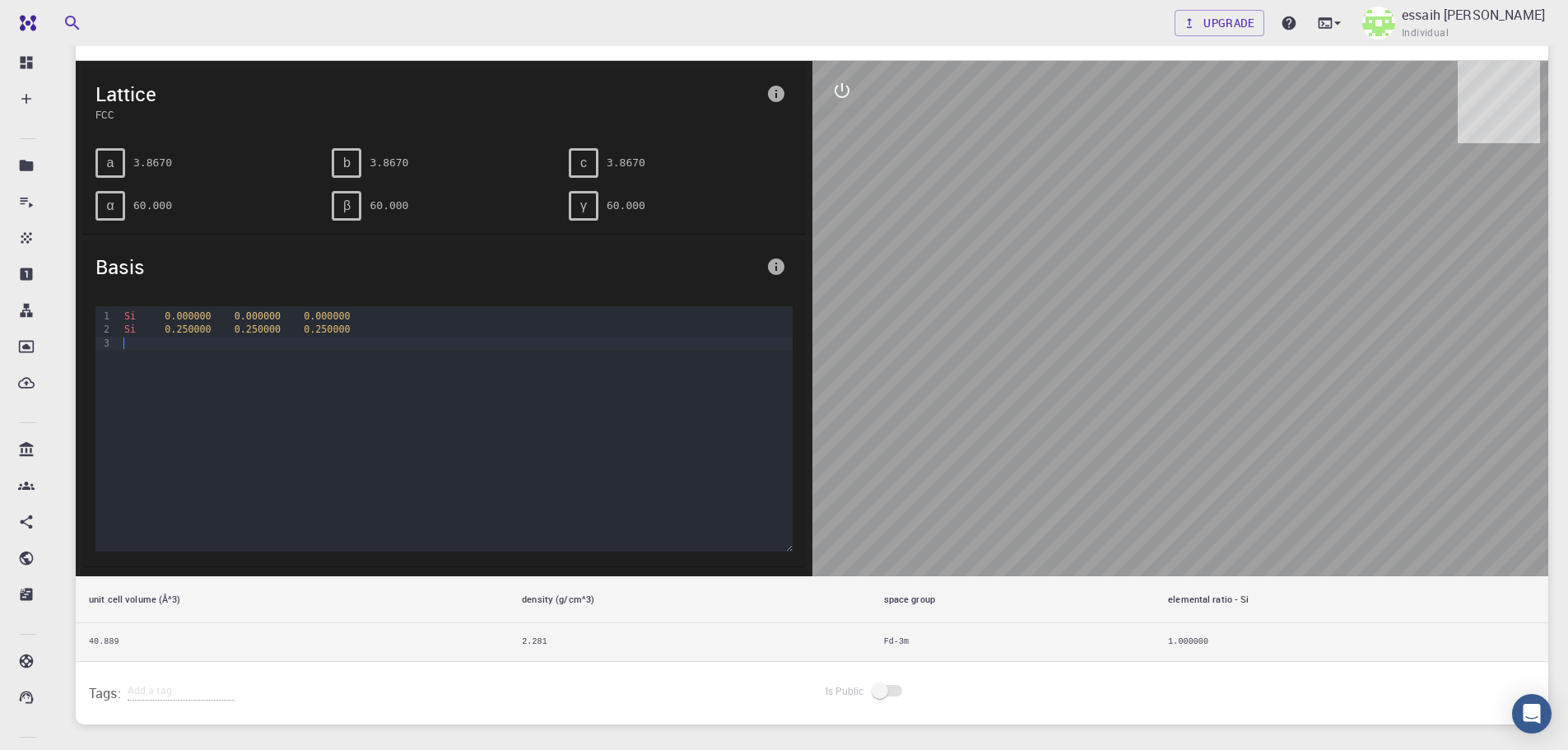
scroll to position [143, 0]
